Goal: Task Accomplishment & Management: Manage account settings

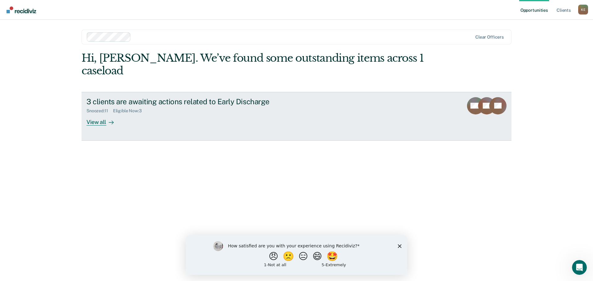
click at [102, 114] on div "View all" at bounding box center [103, 120] width 35 height 12
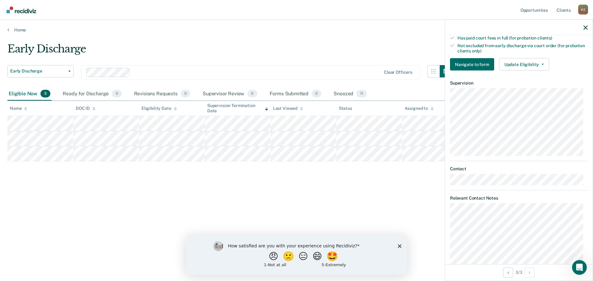
scroll to position [192, 0]
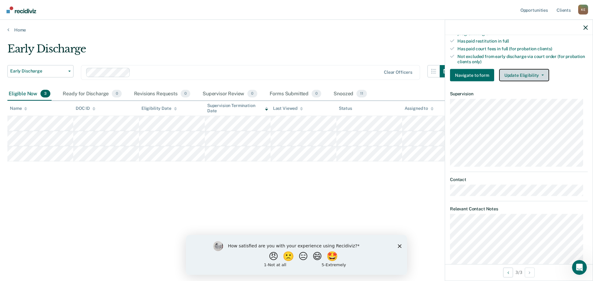
click at [521, 72] on button "Update Eligibility" at bounding box center [524, 75] width 50 height 12
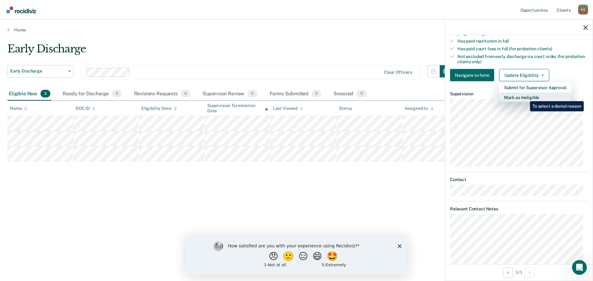
click at [525, 97] on button "Mark as Ineligible" at bounding box center [535, 98] width 72 height 10
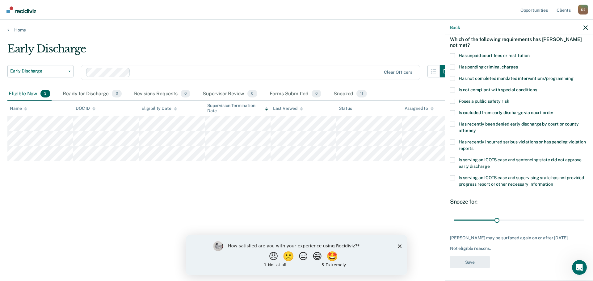
scroll to position [28, 0]
click at [456, 27] on button "Back" at bounding box center [455, 27] width 10 height 5
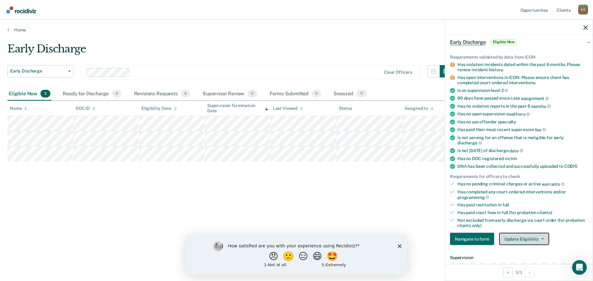
click at [527, 239] on button "Update Eligibility" at bounding box center [524, 239] width 50 height 12
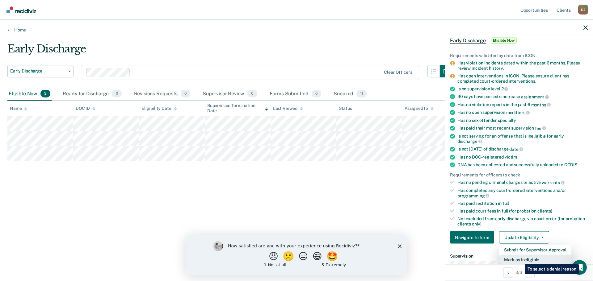
click at [520, 260] on button "Mark as Ineligible" at bounding box center [535, 260] width 72 height 10
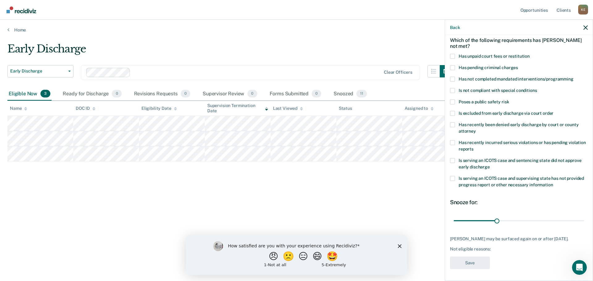
click at [452, 56] on span at bounding box center [452, 56] width 5 height 5
click at [529, 54] on input "Has unpaid court fees or restitution" at bounding box center [529, 54] width 0 height 0
click at [472, 264] on button "Save" at bounding box center [470, 263] width 40 height 13
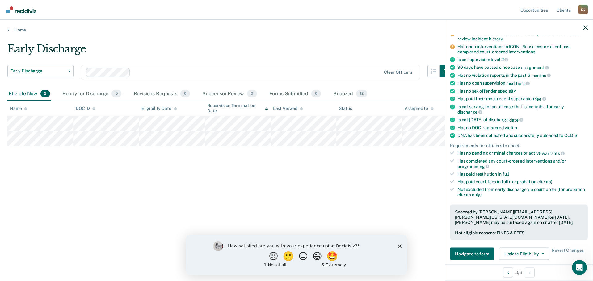
scroll to position [47, 0]
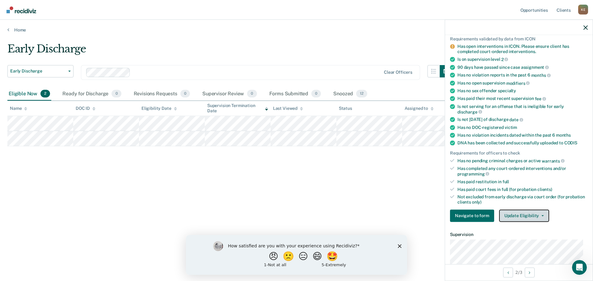
click at [518, 214] on button "Update Eligibility" at bounding box center [524, 216] width 50 height 12
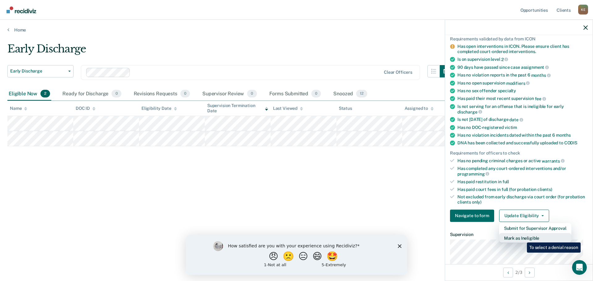
click at [522, 238] on button "Mark as Ineligible" at bounding box center [535, 238] width 72 height 10
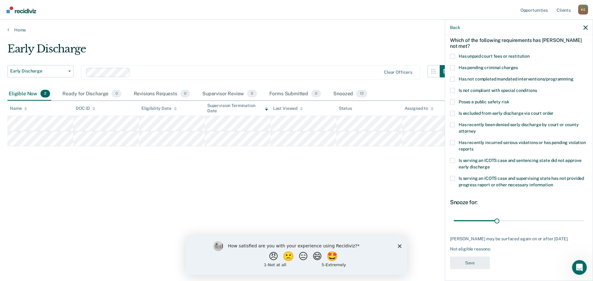
click at [453, 56] on span at bounding box center [452, 56] width 5 height 5
click at [529, 54] on input "Has unpaid court fees or restitution" at bounding box center [529, 54] width 0 height 0
click at [474, 261] on button "Save" at bounding box center [470, 263] width 40 height 13
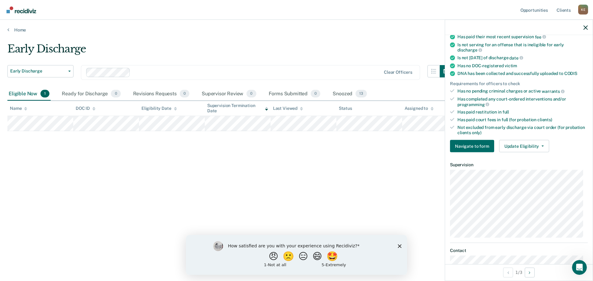
scroll to position [106, 0]
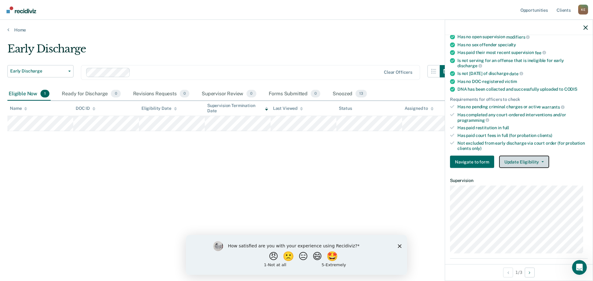
click at [540, 160] on button "Update Eligibility" at bounding box center [524, 162] width 50 height 12
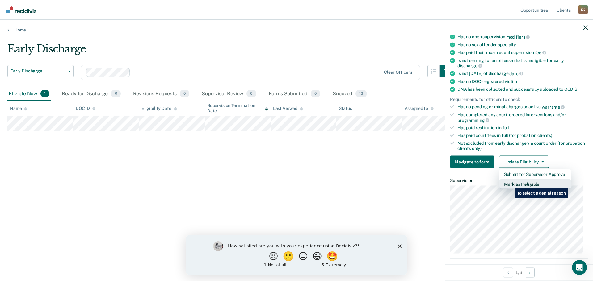
click at [510, 184] on button "Mark as Ineligible" at bounding box center [535, 184] width 72 height 10
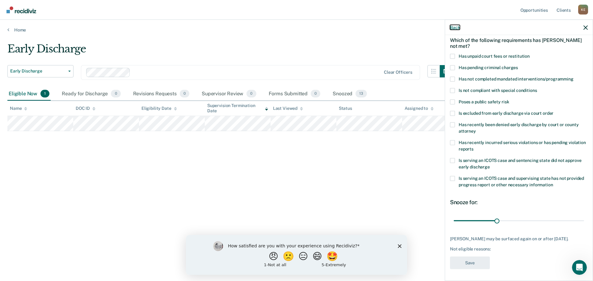
click at [455, 27] on button "Back" at bounding box center [455, 27] width 10 height 5
